Goal: Task Accomplishment & Management: Use online tool/utility

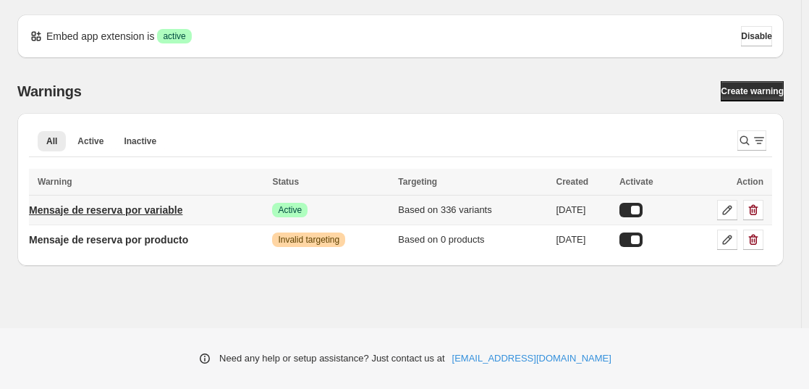
click at [89, 211] on p "Mensaje de reserva por variable" at bounding box center [105, 210] width 153 height 14
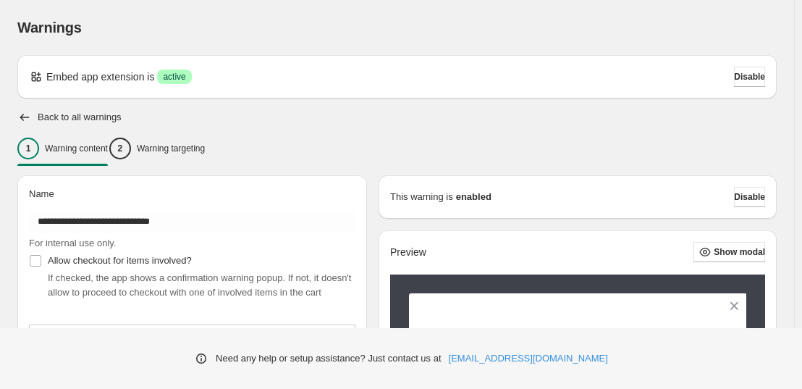
type input "**********"
click at [188, 150] on p "Warning targeting" at bounding box center [171, 149] width 68 height 12
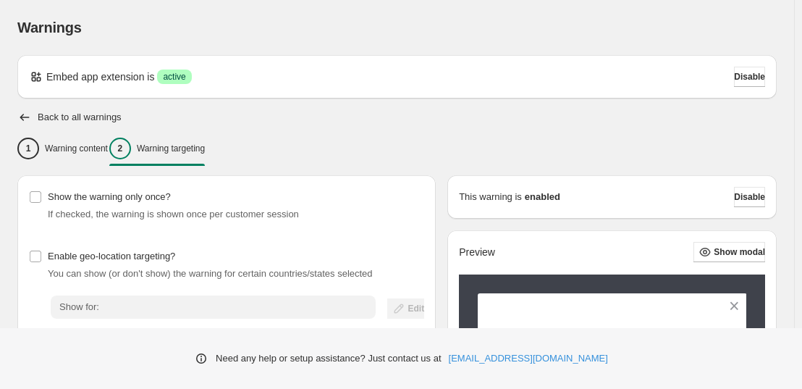
scroll to position [278, 0]
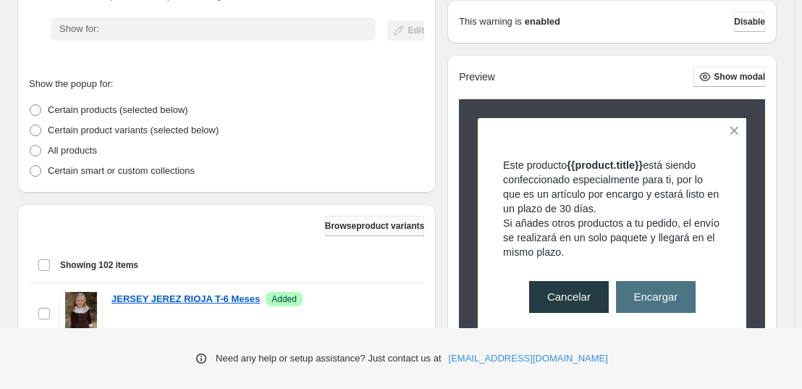
click at [357, 226] on span "Browse product variants" at bounding box center [374, 226] width 99 height 12
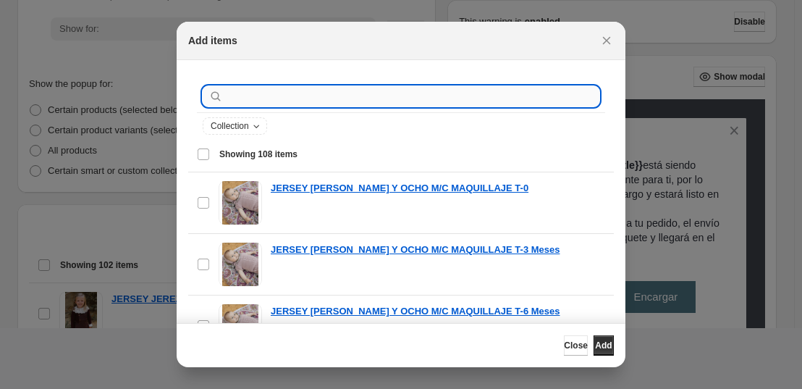
click at [347, 101] on input ":r1a:" at bounding box center [412, 96] width 373 height 20
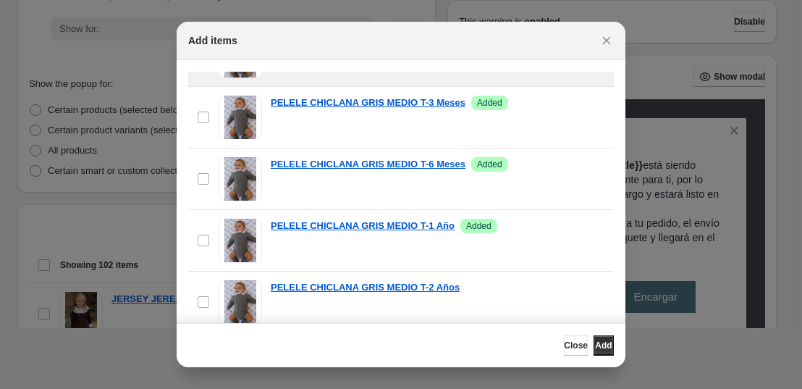
scroll to position [213, 0]
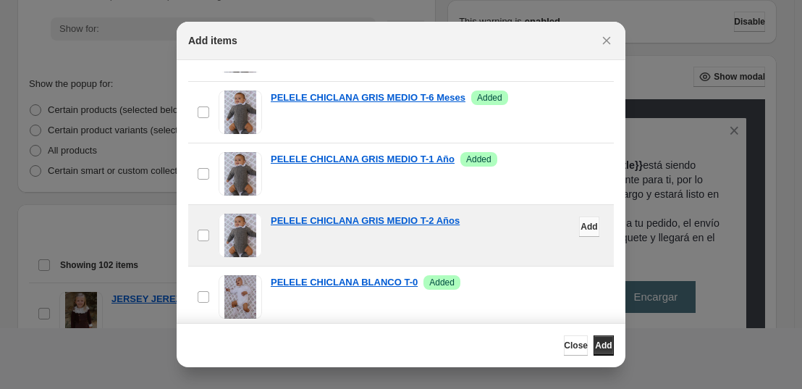
type input "**********"
click at [580, 229] on span "Add" at bounding box center [588, 227] width 17 height 12
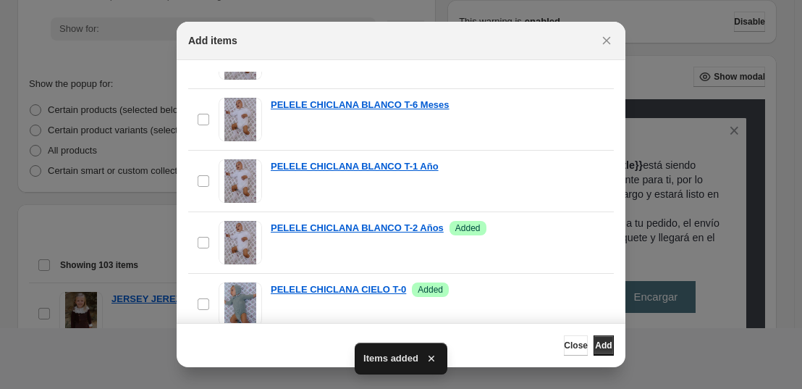
scroll to position [477, 0]
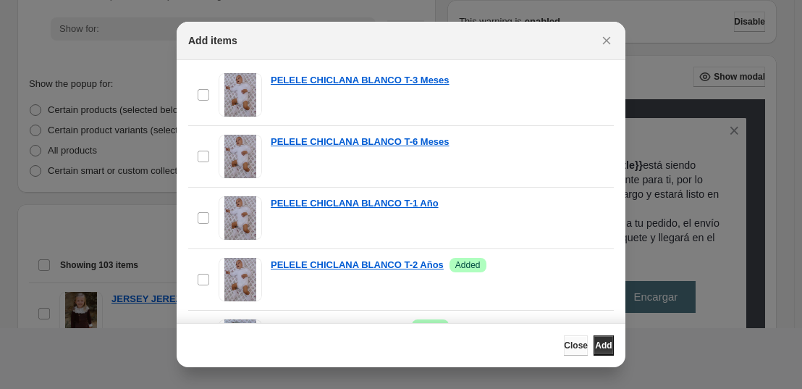
click at [564, 342] on span "Close" at bounding box center [576, 345] width 24 height 12
